Goal: Navigation & Orientation: Go to known website

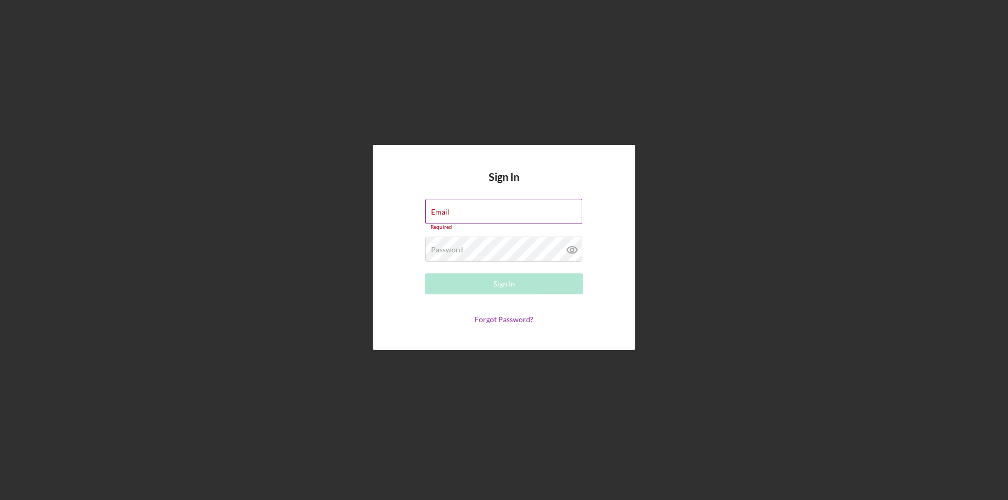
click at [473, 213] on div "Email Required" at bounding box center [503, 214] width 157 height 31
click at [473, 213] on input "Email" at bounding box center [503, 211] width 157 height 25
type input "[EMAIL_ADDRESS][DOMAIN_NAME]"
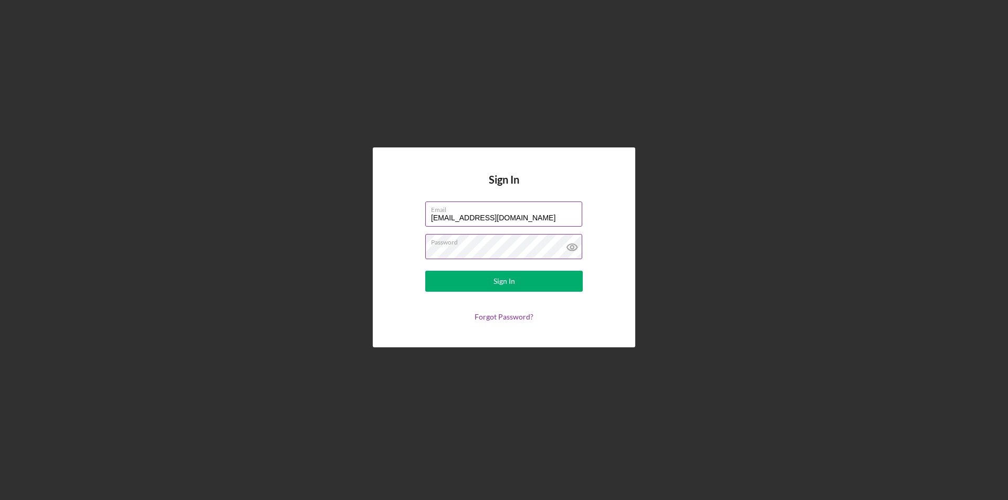
click at [425, 271] on button "Sign In" at bounding box center [503, 281] width 157 height 21
